Goal: Check status

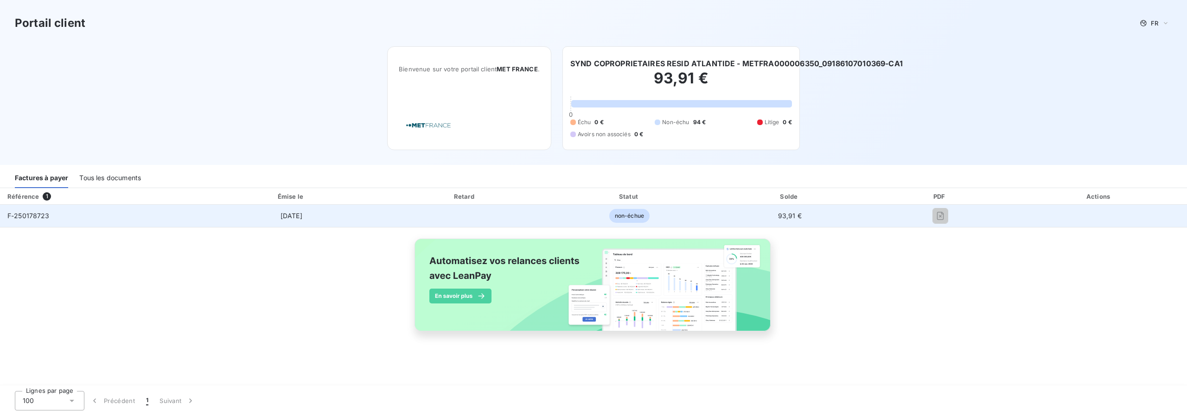
click at [21, 215] on span "F-250178723" at bounding box center [28, 216] width 42 height 8
click at [281, 216] on span "[DATE]" at bounding box center [291, 216] width 22 height 8
click at [634, 217] on span "non-échue" at bounding box center [629, 216] width 40 height 14
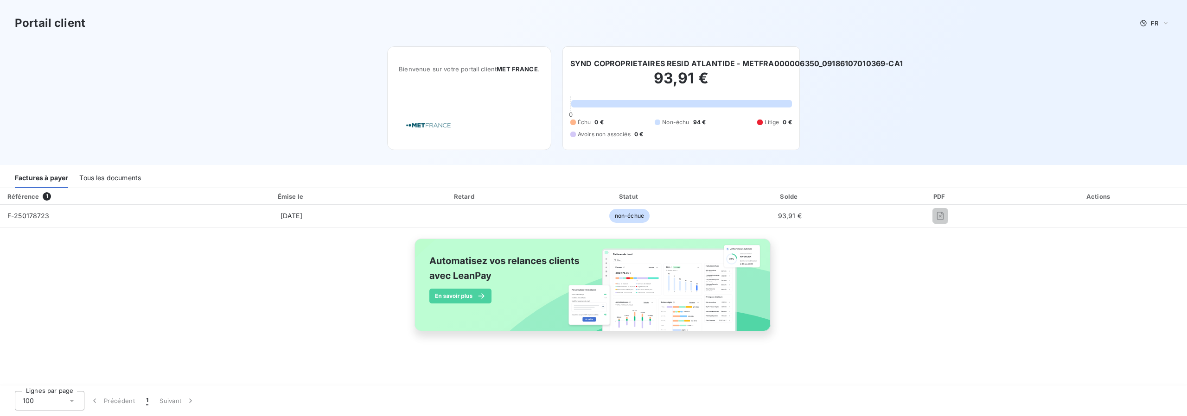
click at [668, 68] on h6 "SYND COPROPRIETAIRES RESID ATLANTIDE - METFRA000006350_09186107010369-CA1" at bounding box center [736, 63] width 332 height 11
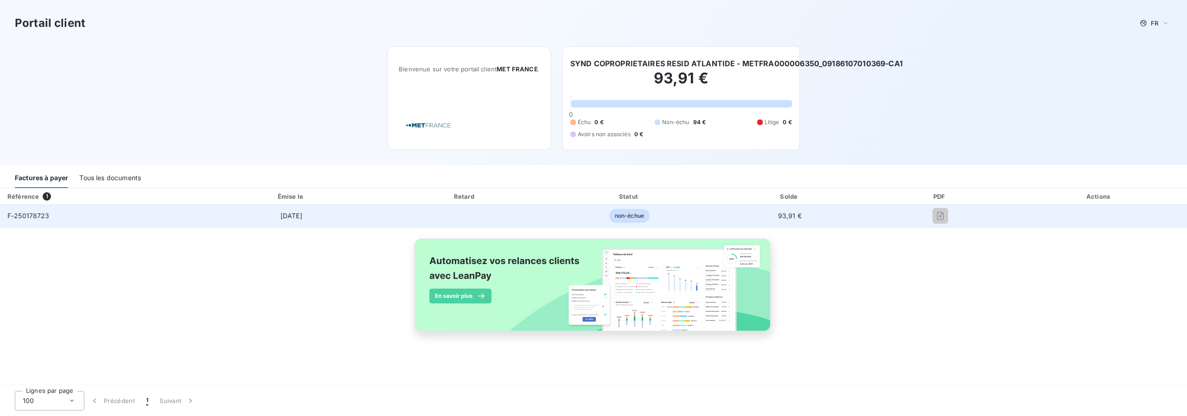
click at [285, 215] on span "[DATE]" at bounding box center [291, 216] width 22 height 8
